Goal: Task Accomplishment & Management: Use online tool/utility

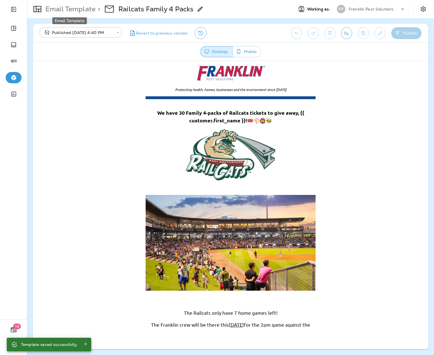
click at [81, 6] on p "Email Template" at bounding box center [69, 9] width 52 height 9
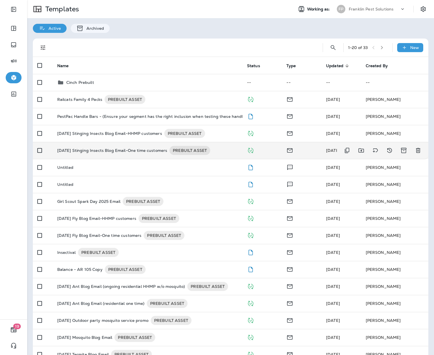
click at [148, 150] on p "[DATE] Stinging Insects Blog Email-One time customers" at bounding box center [112, 150] width 110 height 9
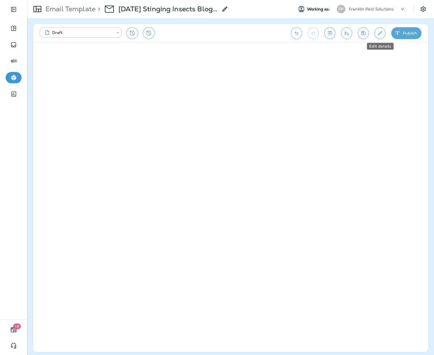
click at [380, 29] on button "Edit details" at bounding box center [380, 33] width 11 height 12
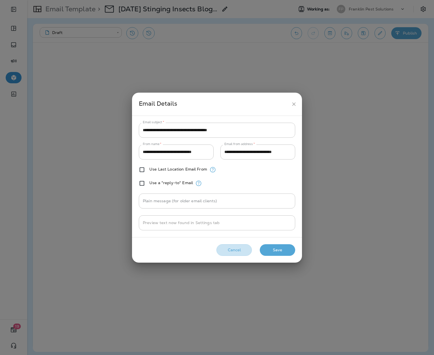
click at [240, 251] on button "Cancel" at bounding box center [234, 250] width 35 height 12
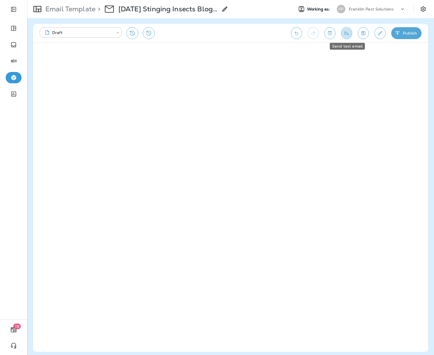
click at [343, 36] on button "Send test email" at bounding box center [346, 33] width 11 height 12
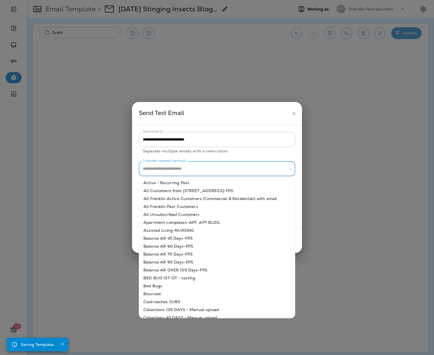
click at [207, 168] on input "Customer segment (optional)" at bounding box center [212, 169] width 143 height 10
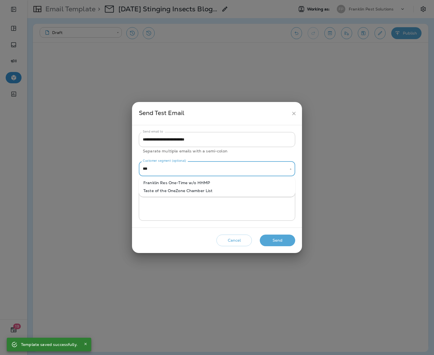
click at [185, 182] on li "Franklin Res One-Time w/o HHMP" at bounding box center [217, 183] width 156 height 8
type input "**********"
click at [271, 241] on button "Send" at bounding box center [277, 241] width 35 height 12
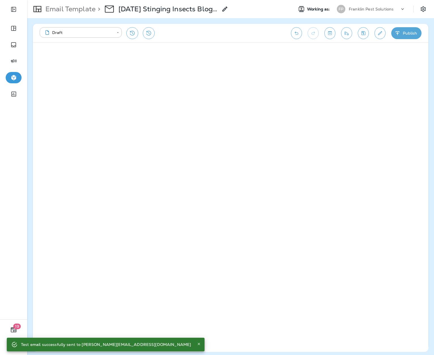
click at [413, 35] on button "Publish" at bounding box center [407, 33] width 30 height 12
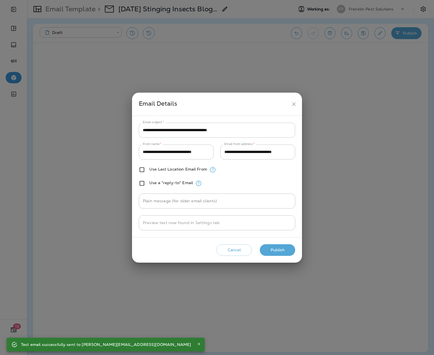
click at [278, 252] on button "Publish" at bounding box center [277, 250] width 35 height 12
